Goal: Task Accomplishment & Management: Use online tool/utility

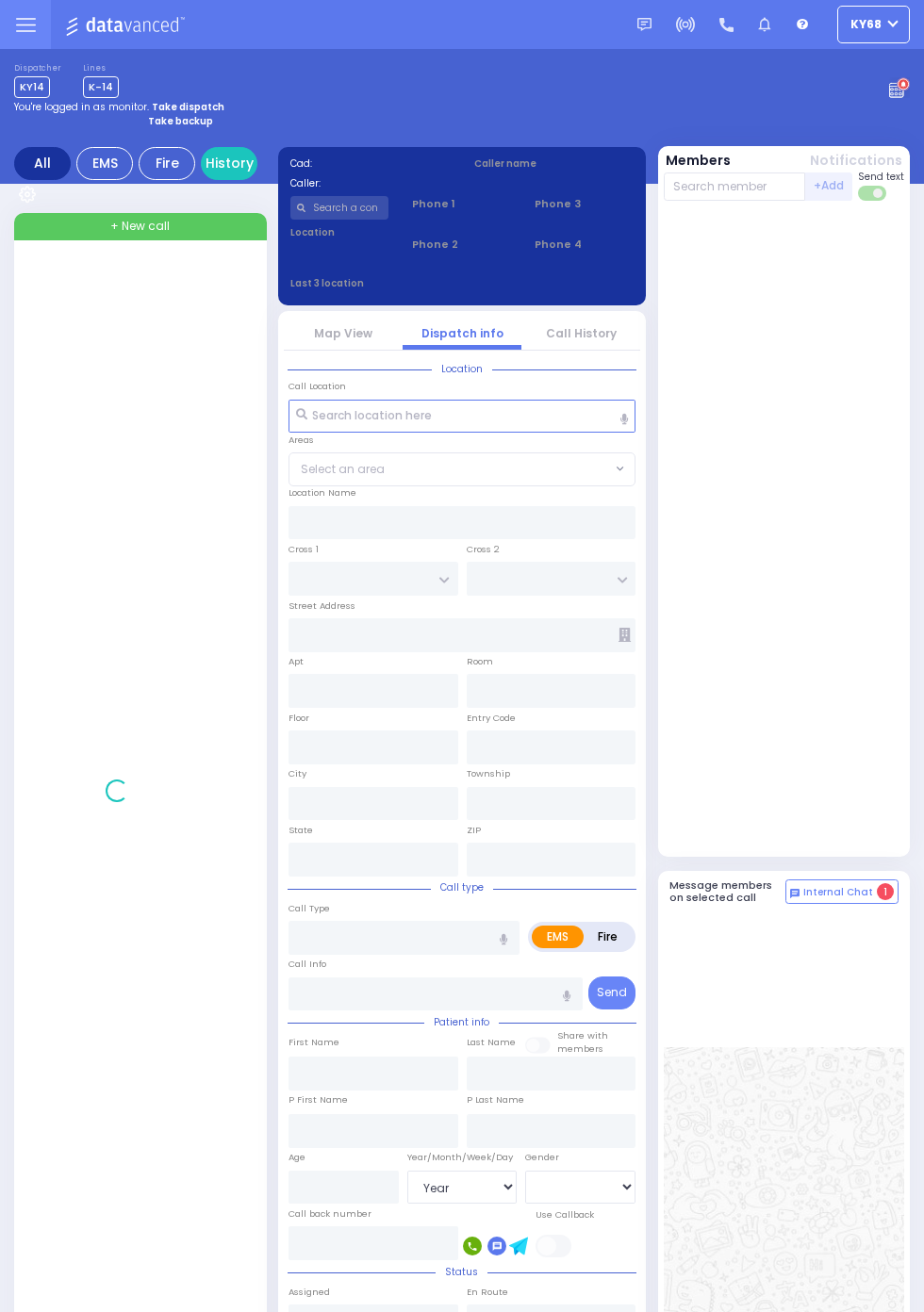
select select "Year"
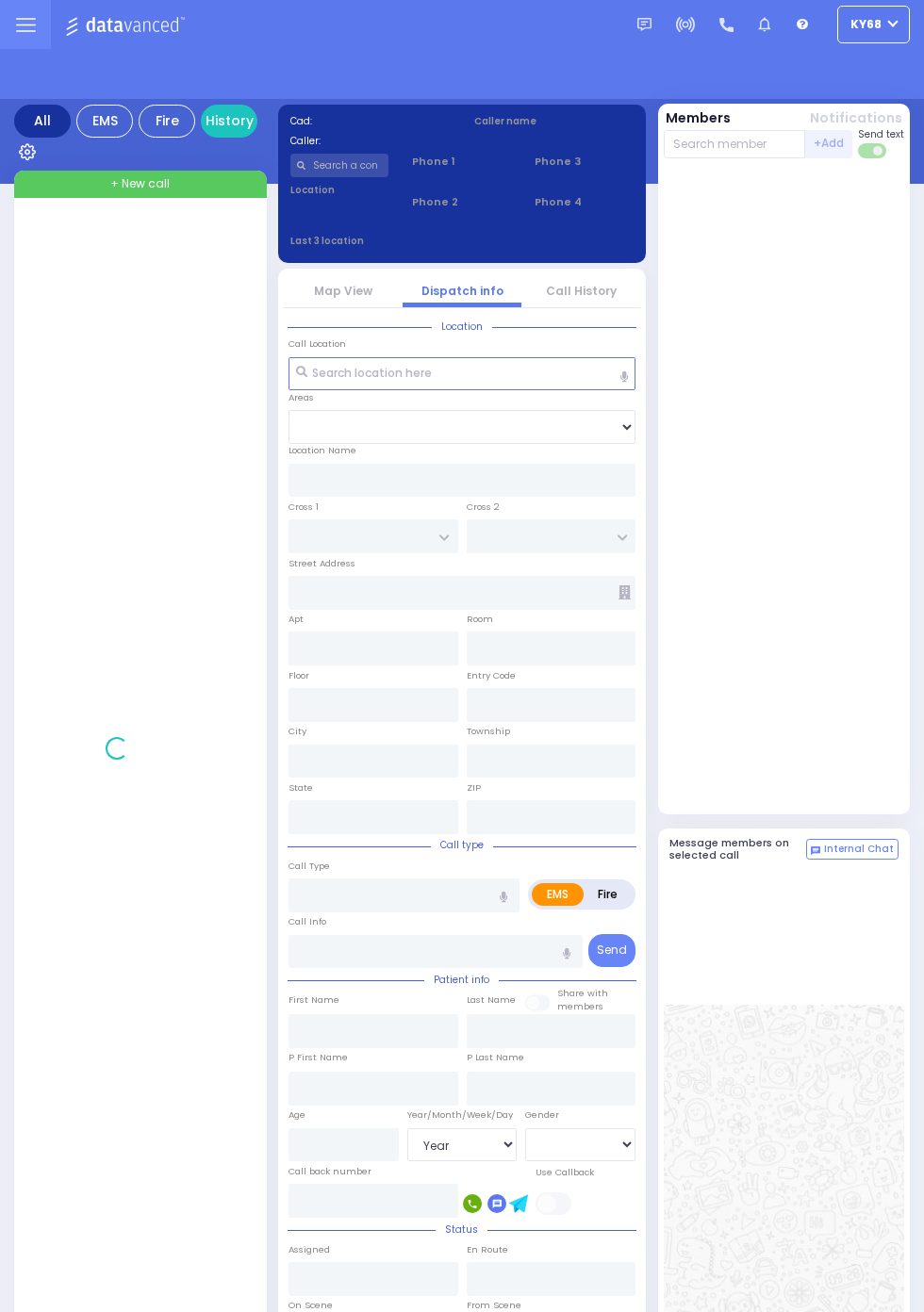
select select "Year"
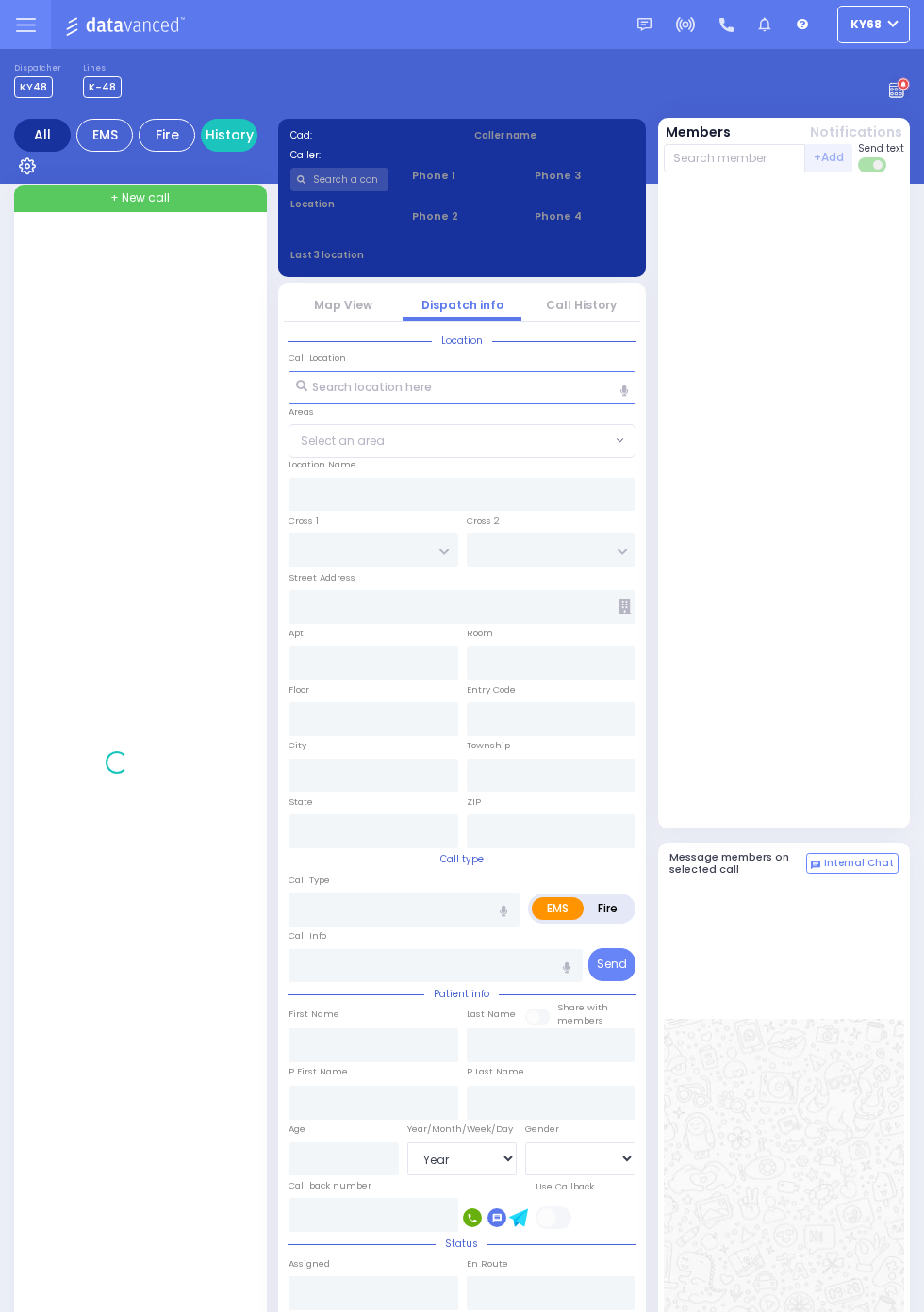
select select "Year"
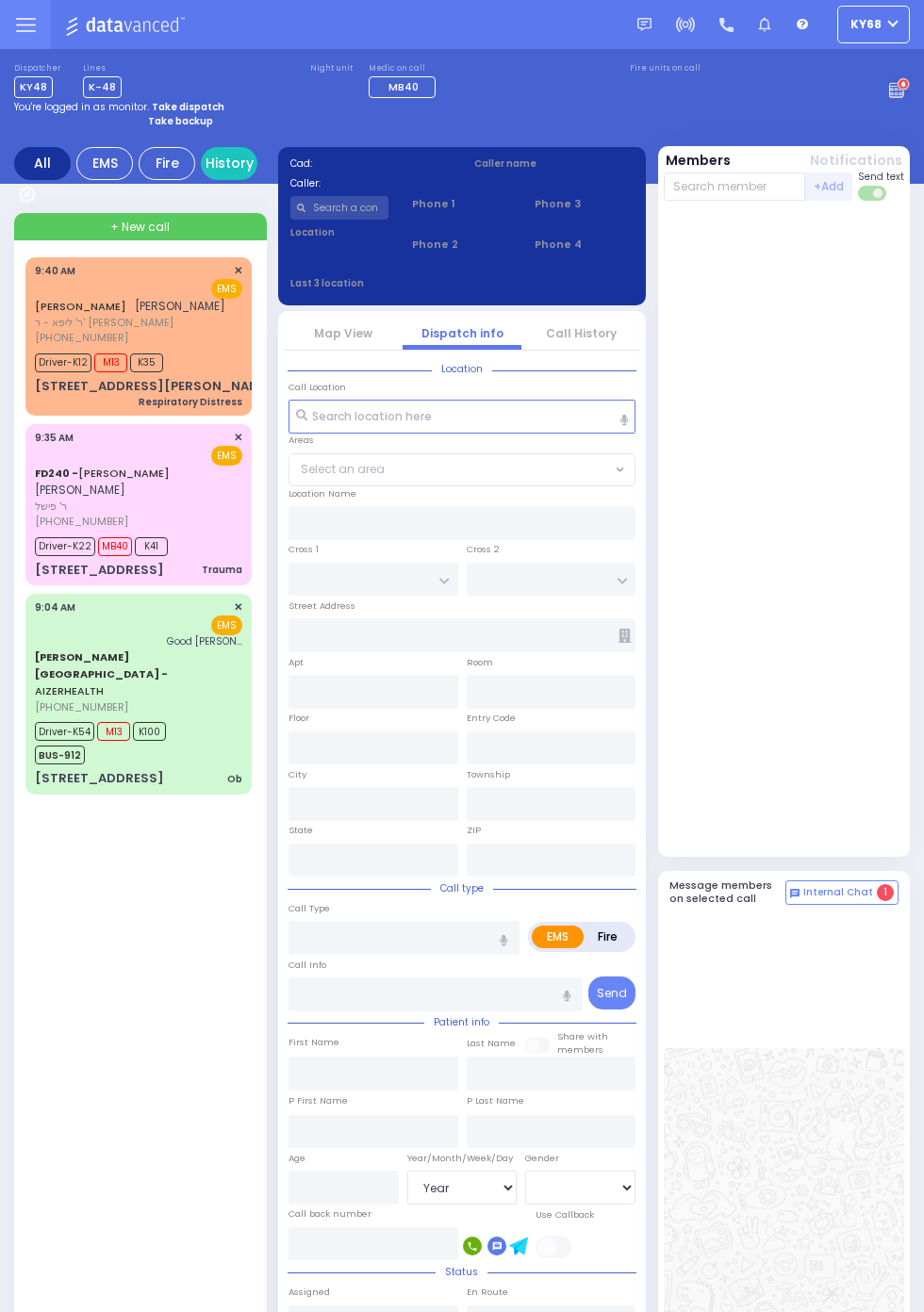
click at [907, 86] on circle at bounding box center [903, 84] width 11 height 11
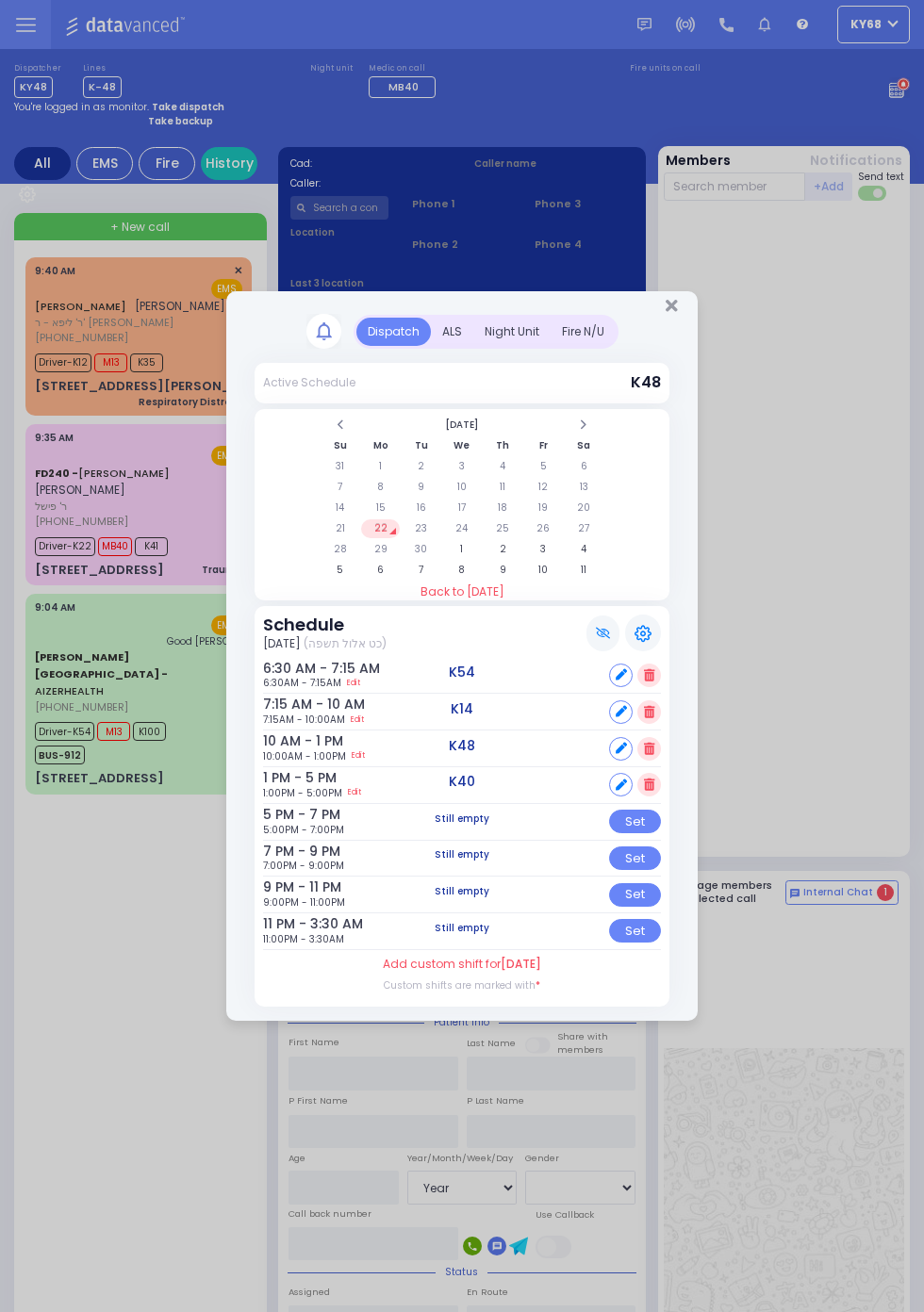
click at [473, 346] on div "ALS" at bounding box center [452, 331] width 43 height 28
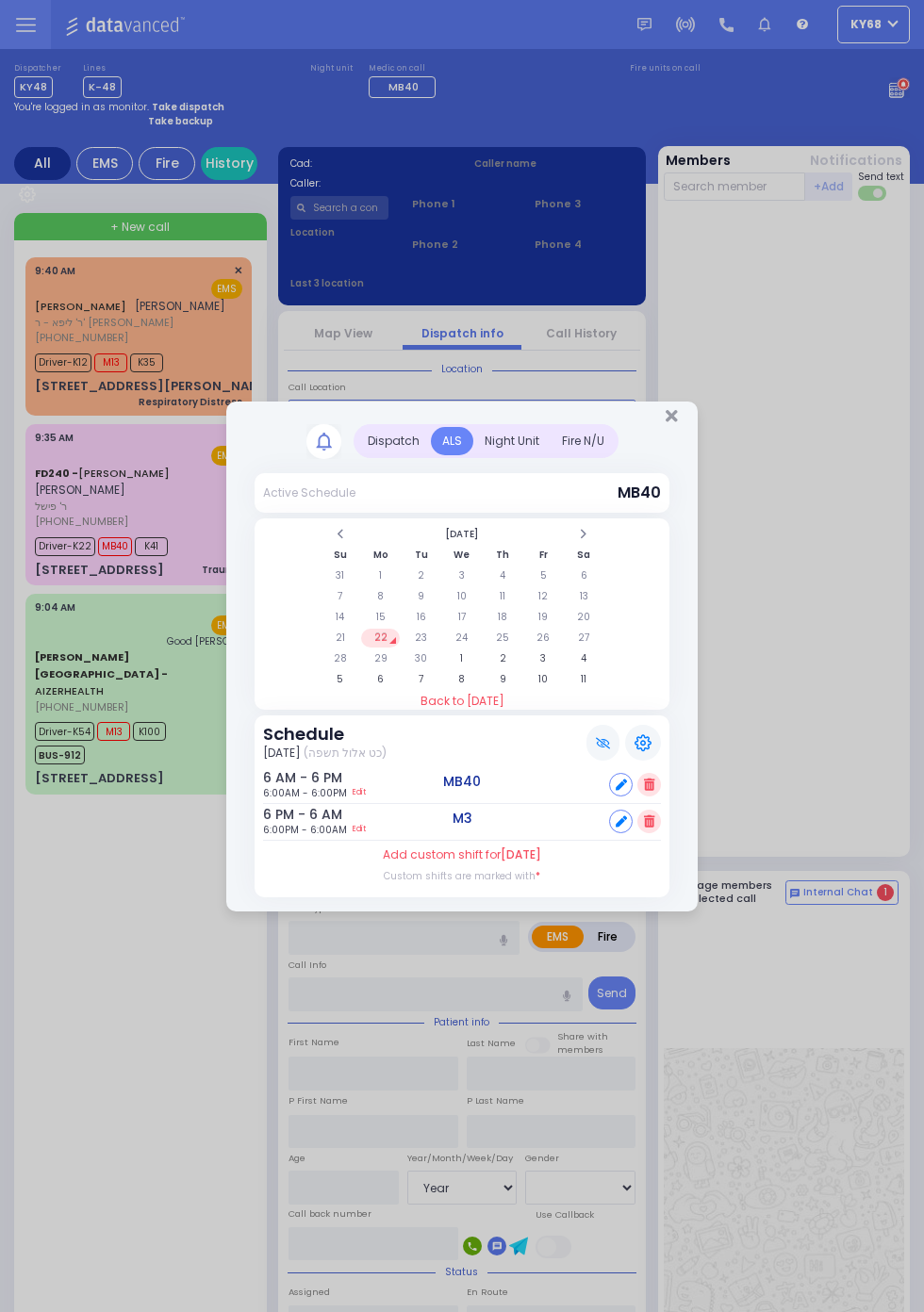
click at [492, 443] on div "Night Unit" at bounding box center [512, 440] width 78 height 28
click at [455, 438] on div "ALS" at bounding box center [452, 440] width 43 height 28
click at [425, 632] on td "23" at bounding box center [421, 638] width 39 height 18
click at [481, 647] on td "24" at bounding box center [462, 638] width 39 height 18
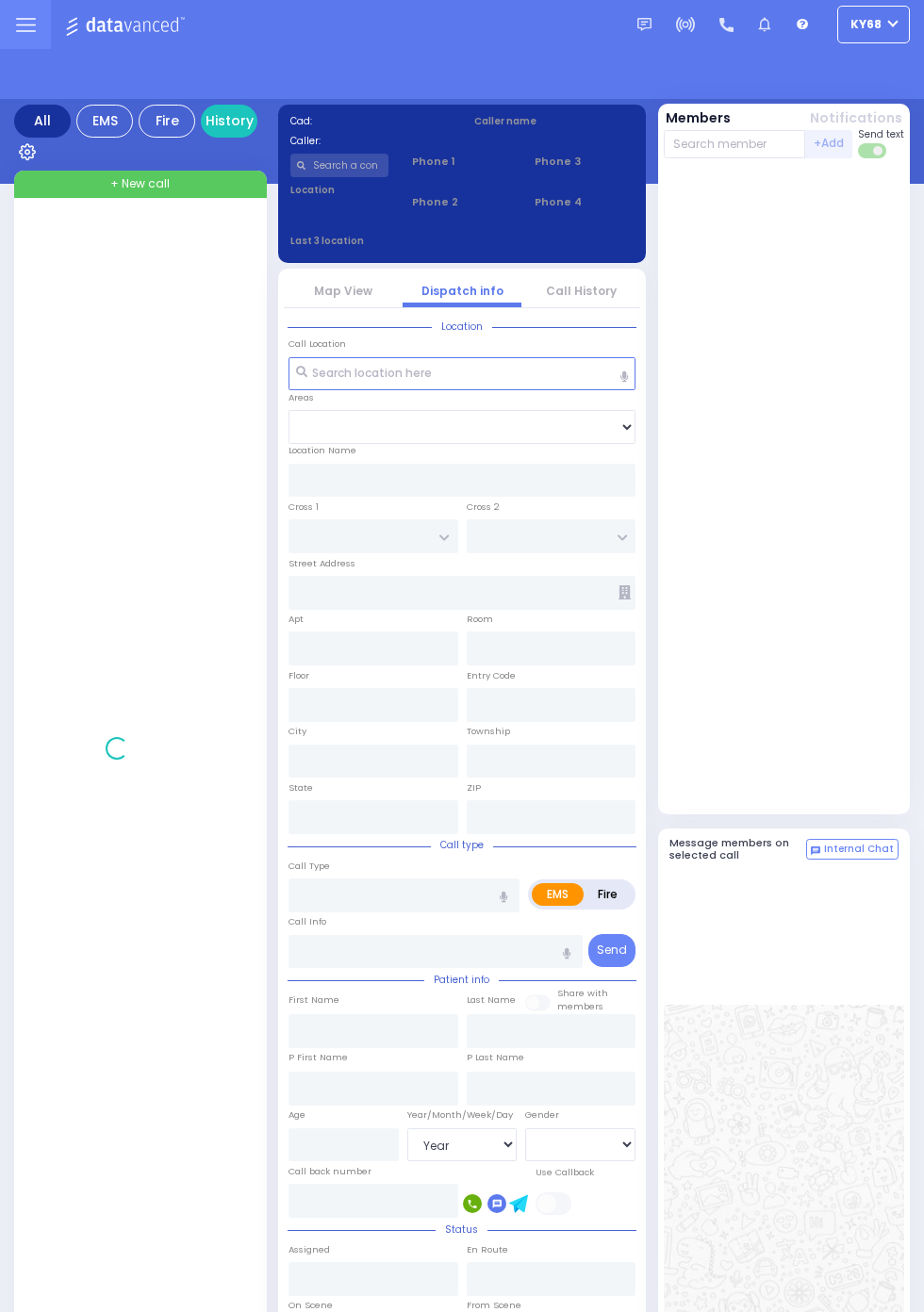
select select "Year"
